Goal: Task Accomplishment & Management: Manage account settings

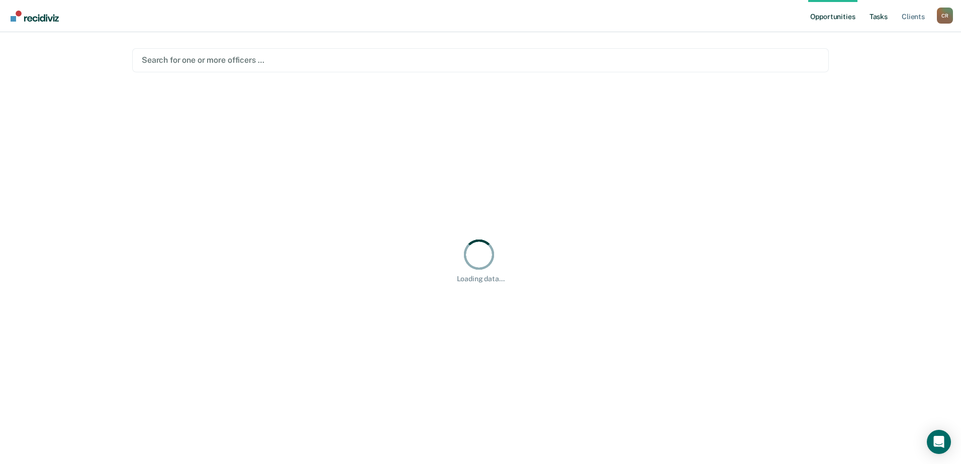
click at [874, 15] on link "Tasks" at bounding box center [878, 16] width 22 height 32
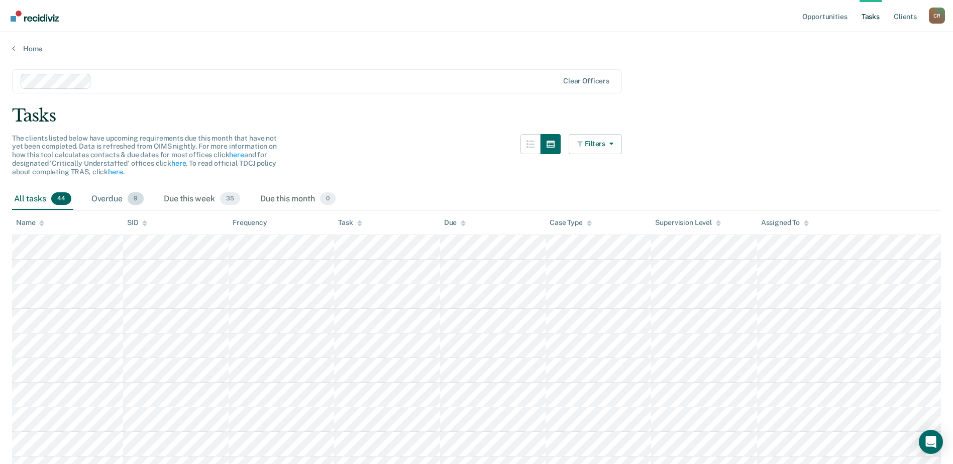
click at [125, 198] on div "Overdue 9" at bounding box center [117, 199] width 56 height 22
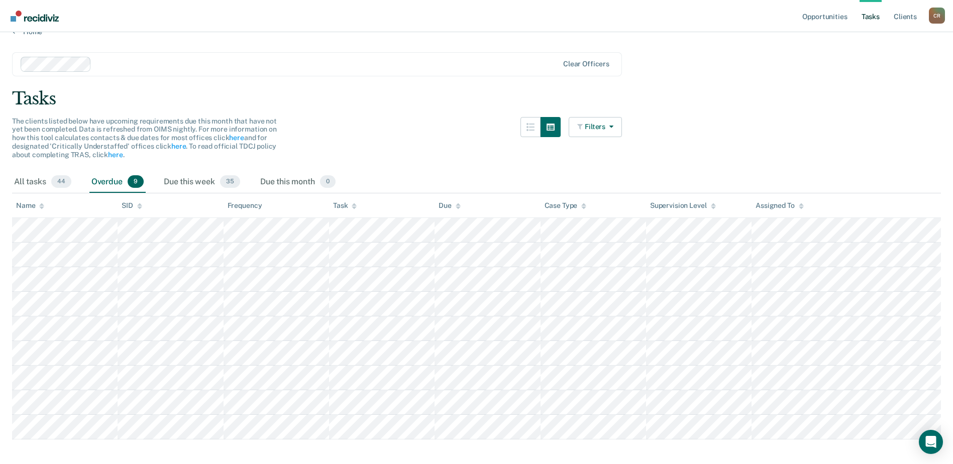
scroll to position [33, 0]
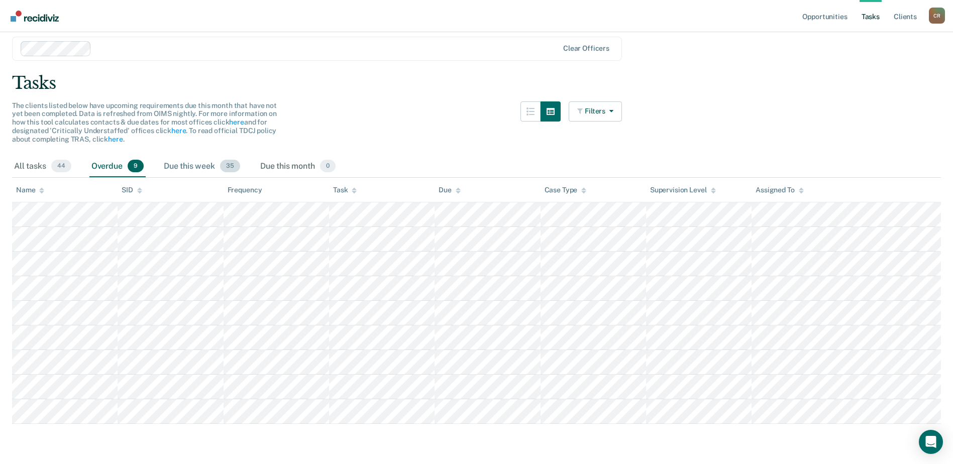
click at [203, 168] on div "Due this week 35" at bounding box center [202, 167] width 80 height 22
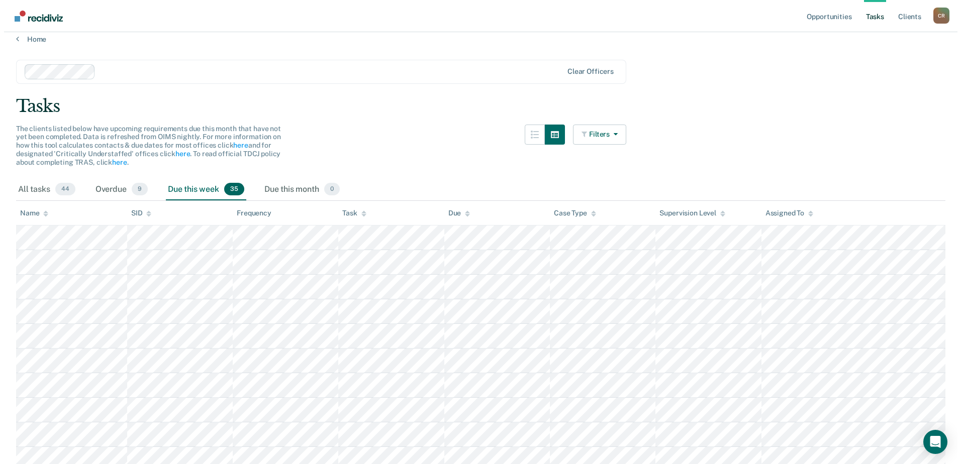
scroll to position [0, 0]
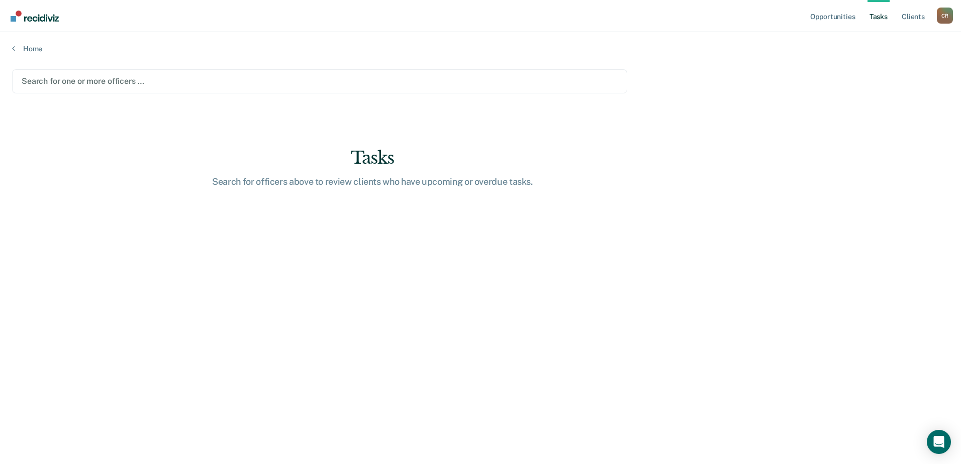
click at [877, 21] on link "Tasks" at bounding box center [878, 16] width 22 height 32
